Goal: Communication & Community: Answer question/provide support

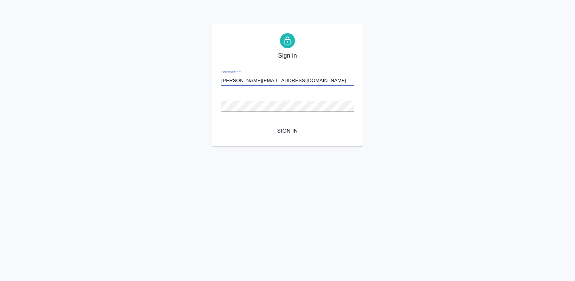
type input "[PERSON_NAME][EMAIL_ADDRESS][DOMAIN_NAME]"
click at [221, 124] on button "Sign in" at bounding box center [287, 131] width 132 height 14
type input "[PERSON_NAME][EMAIL_ADDRESS][DOMAIN_NAME]"
click at [221, 124] on button "Sign in" at bounding box center [287, 131] width 132 height 14
type input "[PERSON_NAME][EMAIL_ADDRESS][DOMAIN_NAME]"
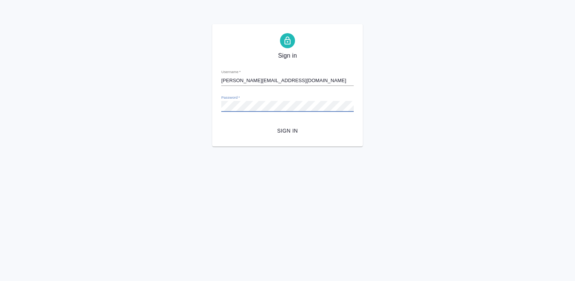
click at [221, 124] on button "Sign in" at bounding box center [287, 131] width 132 height 14
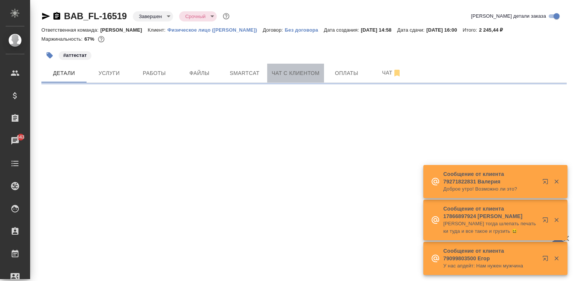
click at [295, 71] on span "Чат с клиентом" at bounding box center [296, 72] width 48 height 9
select select "RU"
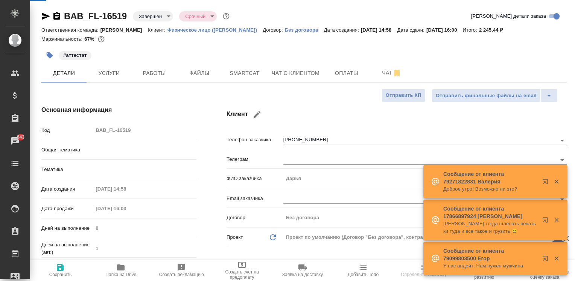
type textarea "x"
type input "Шаблонные документы"
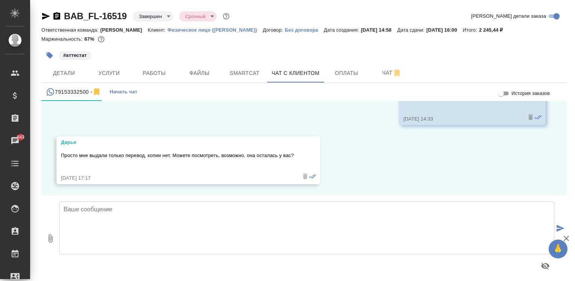
scroll to position [1700, 0]
click at [165, 229] on textarea at bounding box center [306, 227] width 495 height 53
type textarea "l"
click at [157, 219] on textarea at bounding box center [306, 227] width 495 height 53
type textarea "L"
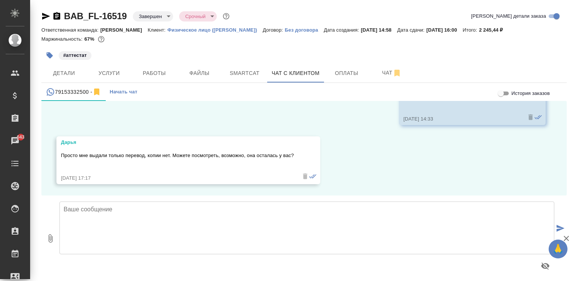
click at [152, 221] on textarea at bounding box center [306, 227] width 495 height 53
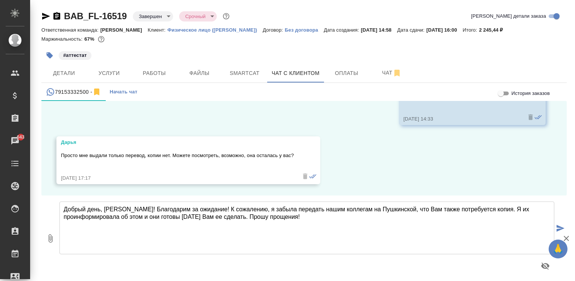
click at [248, 219] on textarea "Добрый день, [PERSON_NAME]! Благодарим за ожидание! К сожалению, я забыла перед…" at bounding box center [306, 227] width 495 height 53
drag, startPoint x: 306, startPoint y: 217, endPoint x: 282, endPoint y: 229, distance: 27.3
click at [253, 218] on textarea "Добрый день, [PERSON_NAME]! Благодарим за ожидание! К сожалению, я забыла перед…" at bounding box center [306, 227] width 495 height 53
click at [265, 208] on textarea "Добрый день, [PERSON_NAME]! Благодарим за ожидание! К сожалению, я забыла перед…" at bounding box center [306, 227] width 495 height 53
click at [305, 220] on textarea "Добрый день, [PERSON_NAME]! Благодарим за ожидание! К сожалению, я забыла перед…" at bounding box center [306, 227] width 495 height 53
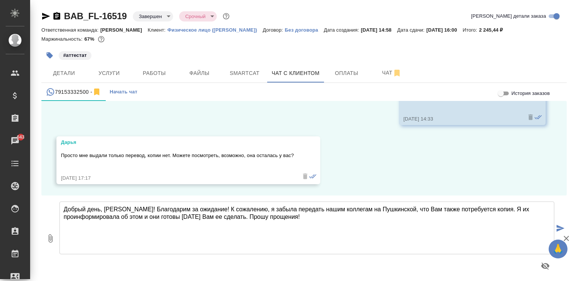
click at [248, 219] on textarea "Добрый день, [PERSON_NAME]! Благодарим за ожидание! К сожалению, я забыла перед…" at bounding box center [306, 227] width 495 height 53
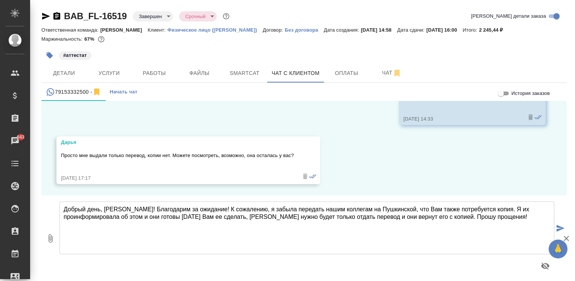
type textarea "Добрый день, [PERSON_NAME]! Благодарим за ожидание! К сожалению, я забыла перед…"
drag, startPoint x: 560, startPoint y: 223, endPoint x: 551, endPoint y: 225, distance: 8.8
click at [560, 223] on button "submit" at bounding box center [560, 228] width 12 height 104
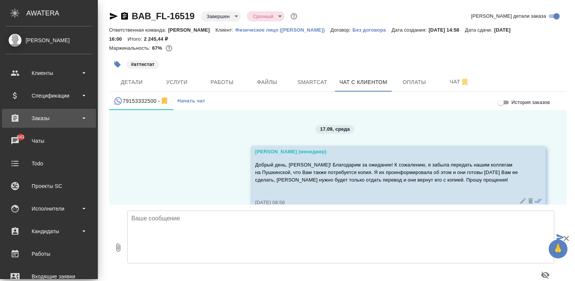
scroll to position [1822, 0]
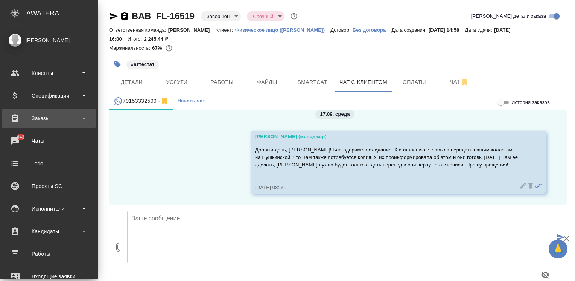
click at [25, 122] on div "Заказы" at bounding box center [49, 117] width 87 height 11
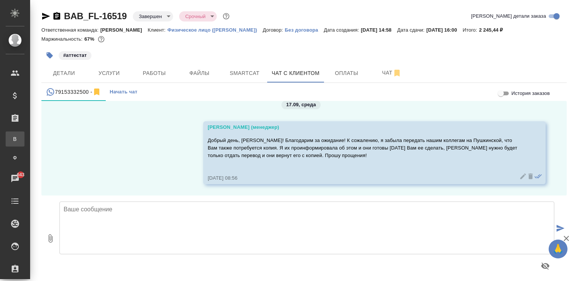
click at [11, 140] on div "Все заказы" at bounding box center [5, 139] width 11 height 8
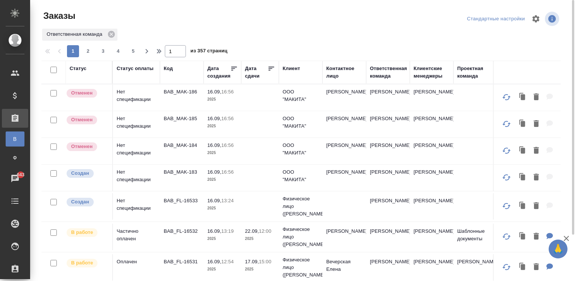
click at [163, 68] on th "Код" at bounding box center [182, 72] width 44 height 23
click at [171, 70] on div "Код" at bounding box center [168, 69] width 9 height 8
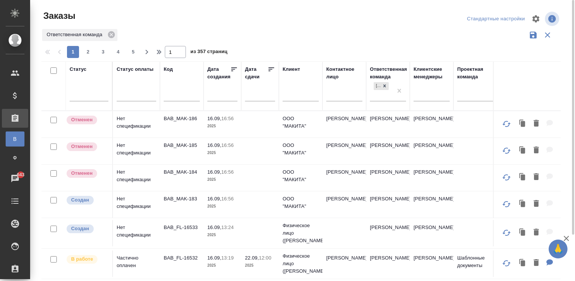
click at [170, 97] on input "text" at bounding box center [182, 95] width 36 height 9
paste input "C_FL-15908"
type input "C_FL-15908"
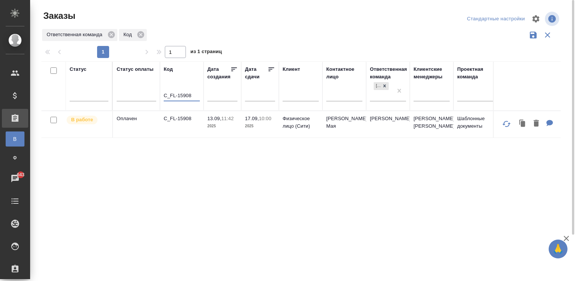
click at [179, 137] on td "C_FL-15908" at bounding box center [182, 124] width 44 height 26
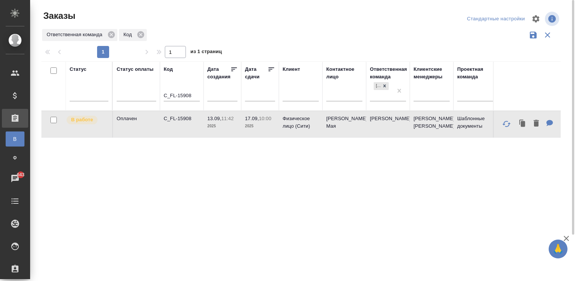
click at [179, 137] on td "C_FL-15908" at bounding box center [182, 124] width 44 height 26
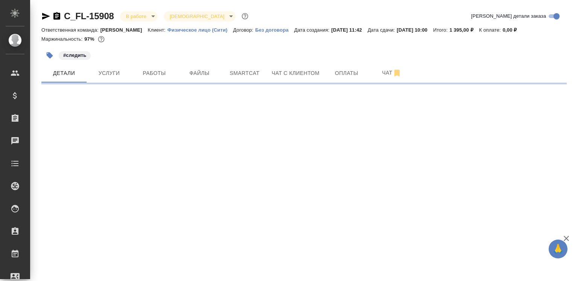
select select "RU"
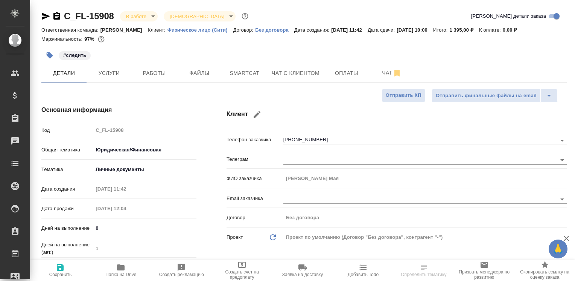
type textarea "x"
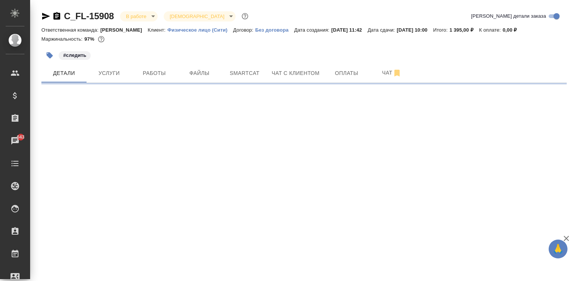
select select "RU"
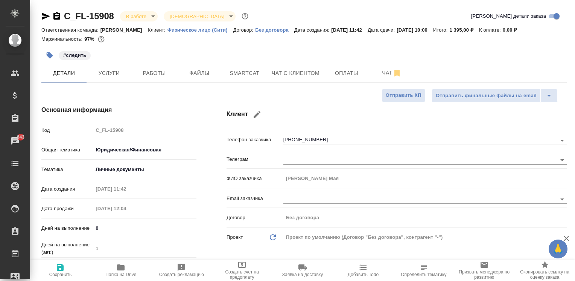
type textarea "x"
